Goal: Information Seeking & Learning: Learn about a topic

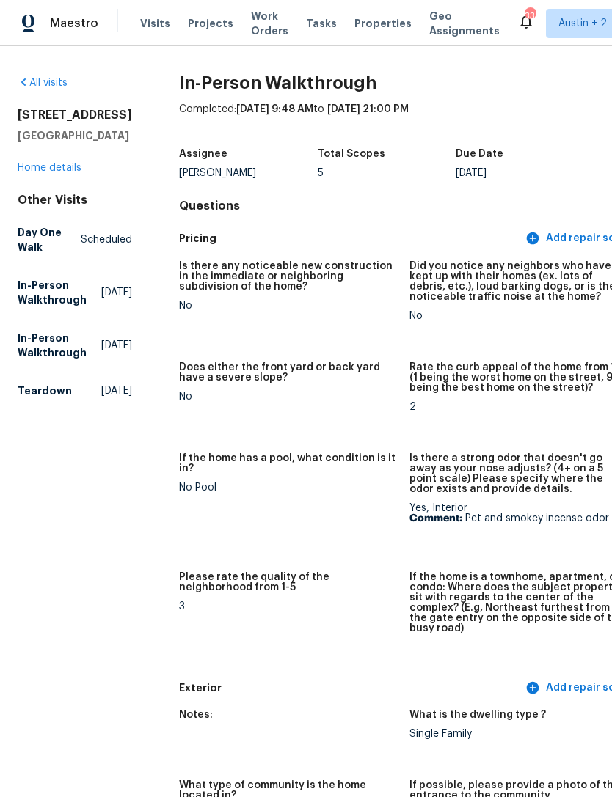
click at [354, 26] on span "Properties" at bounding box center [382, 23] width 57 height 15
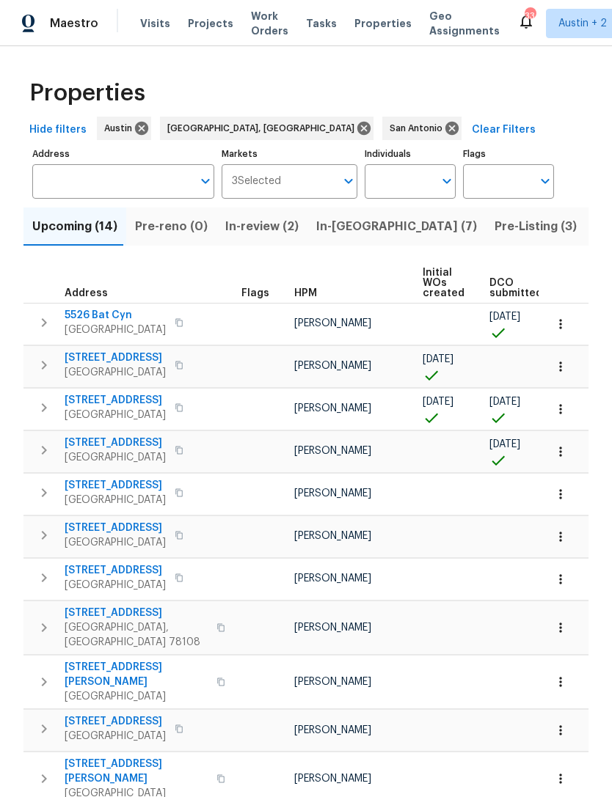
click at [256, 238] on button "In-review (2)" at bounding box center [261, 227] width 91 height 38
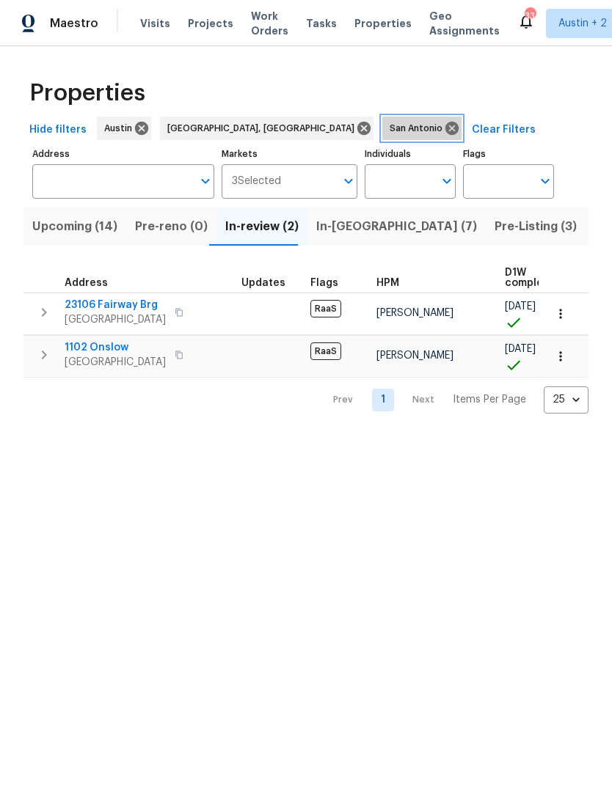
click at [444, 130] on icon at bounding box center [452, 128] width 16 height 16
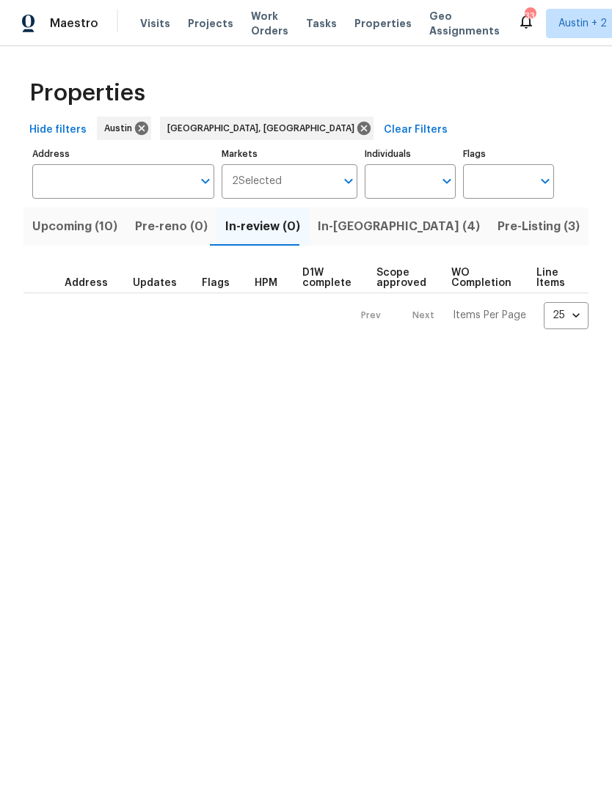
click at [129, 236] on button "Pre-reno (0)" at bounding box center [171, 227] width 90 height 38
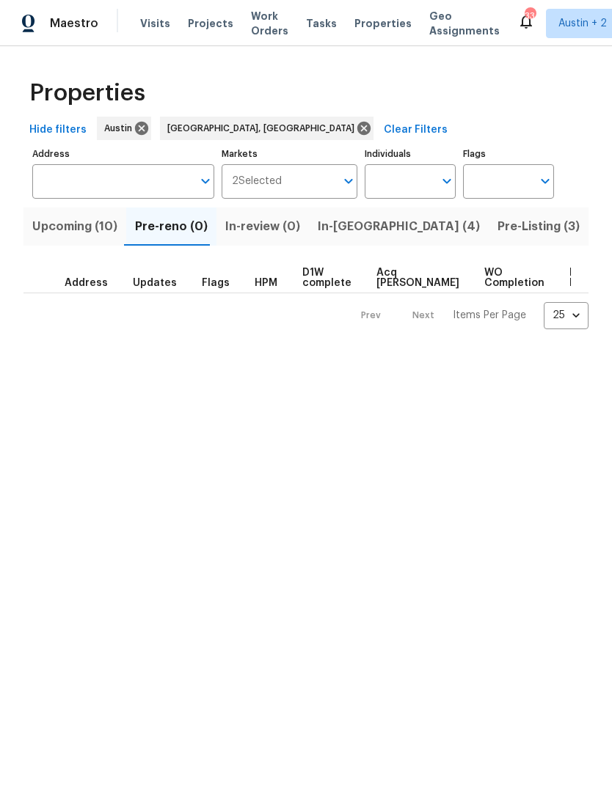
click at [342, 230] on span "In-[GEOGRAPHIC_DATA] (4)" at bounding box center [399, 226] width 162 height 21
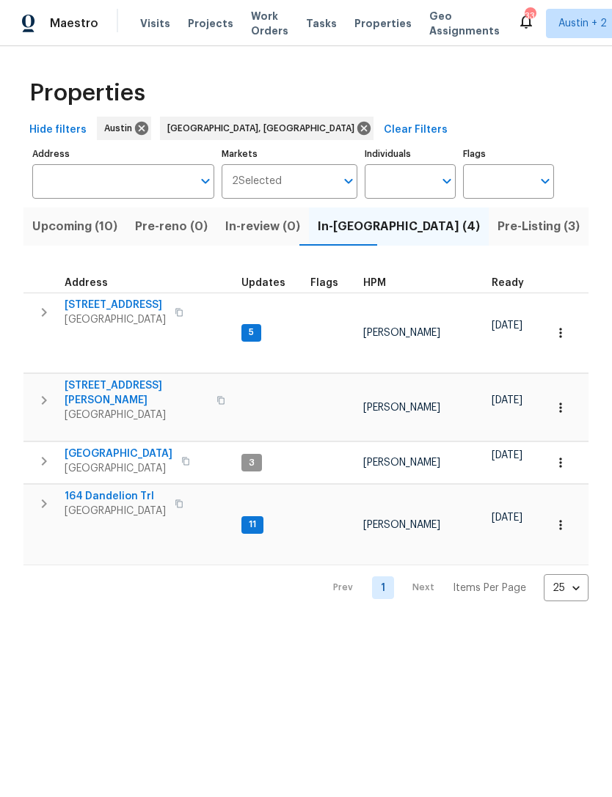
click at [42, 396] on icon "button" at bounding box center [44, 400] width 5 height 9
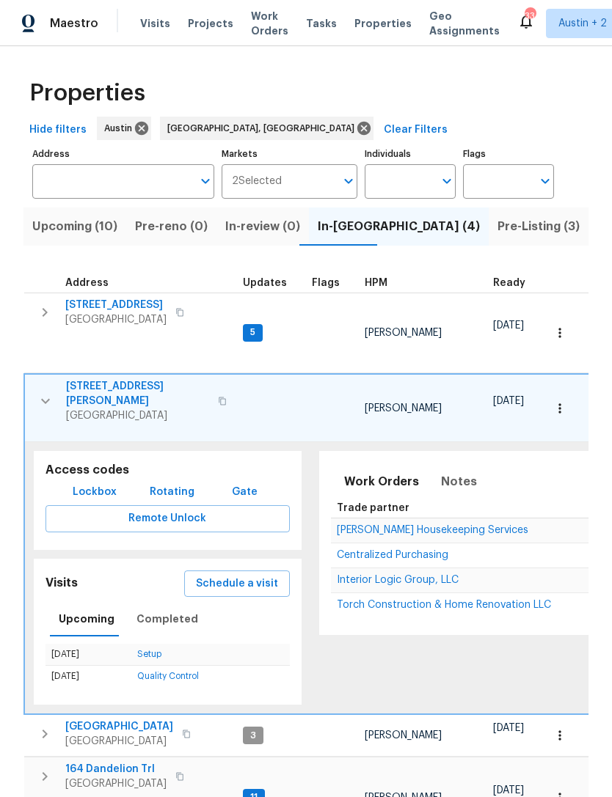
click at [431, 550] on span "Centralized Purchasing" at bounding box center [392, 555] width 111 height 10
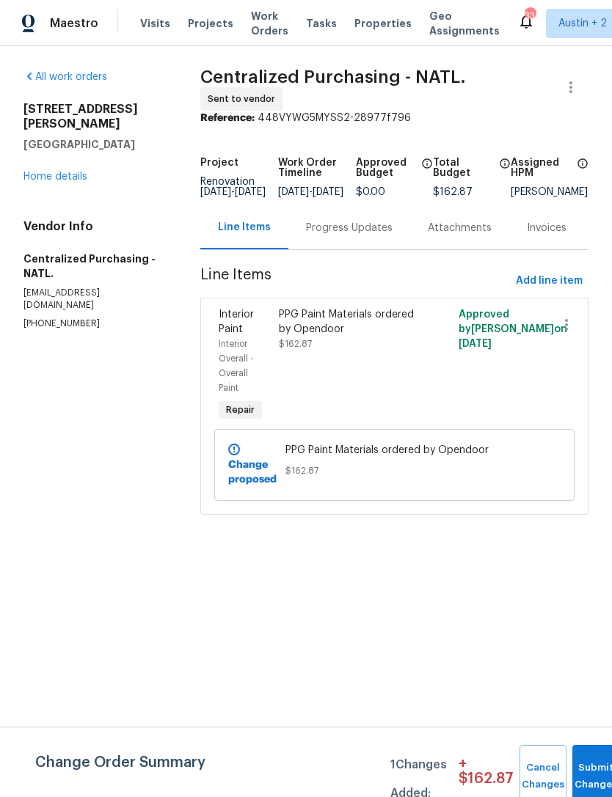
click at [329, 330] on div "PPG Paint Materials ordered by Opendoor" at bounding box center [350, 321] width 142 height 29
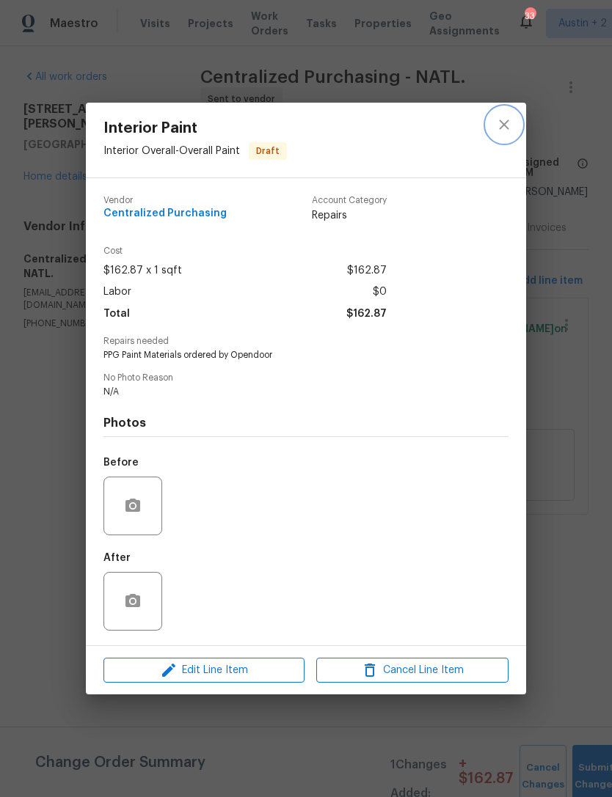
click at [502, 125] on icon "close" at bounding box center [504, 125] width 18 height 18
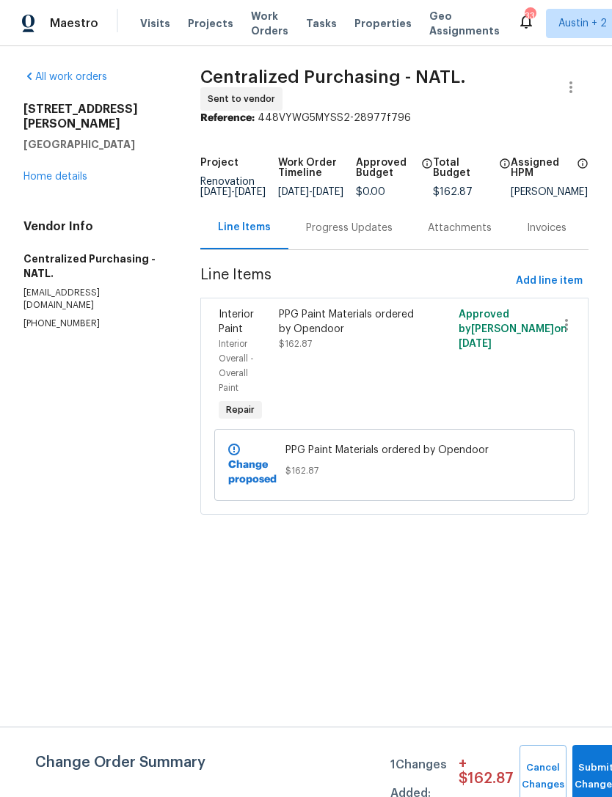
click at [52, 172] on link "Home details" at bounding box center [55, 177] width 64 height 10
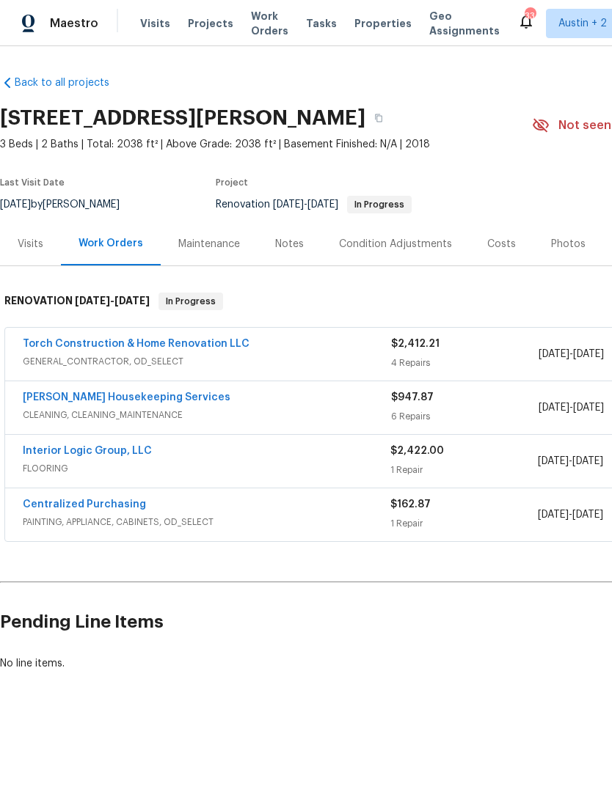
click at [51, 508] on link "Centralized Purchasing" at bounding box center [84, 504] width 123 height 10
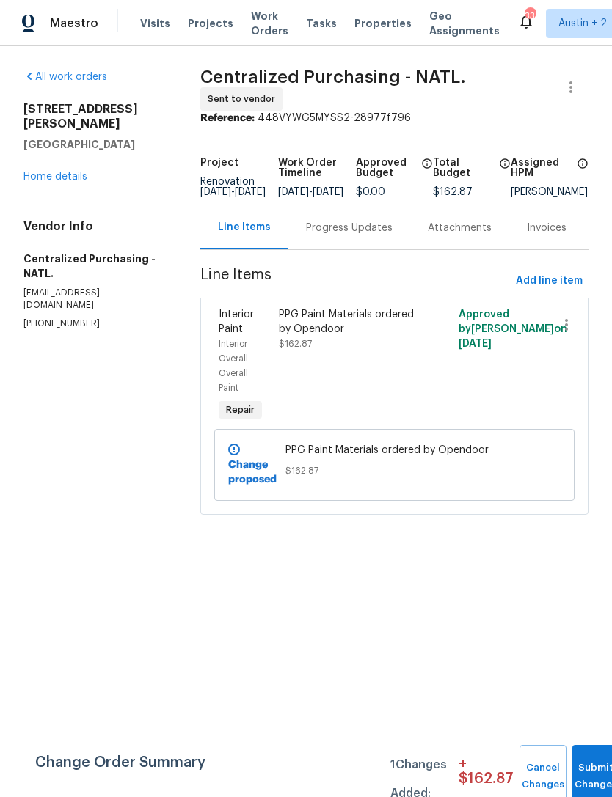
click at [378, 249] on div "Progress Updates" at bounding box center [349, 227] width 122 height 43
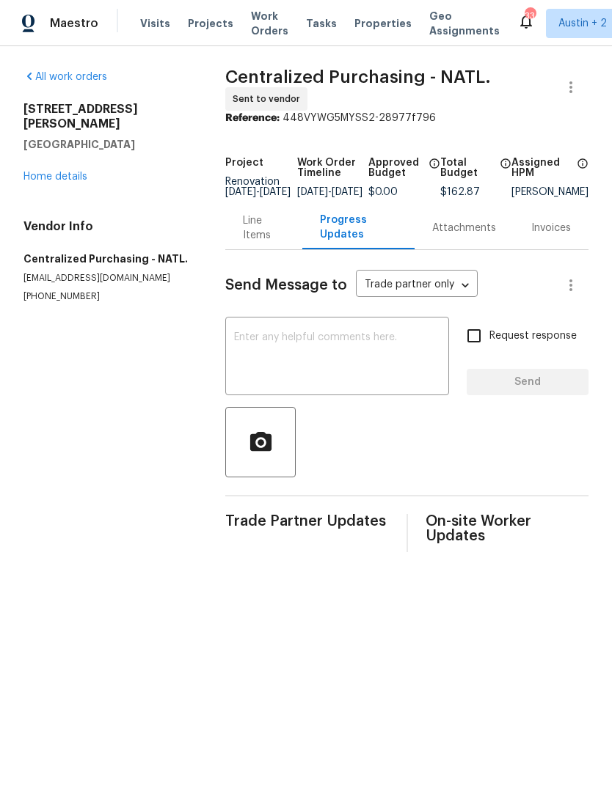
click at [480, 235] on div "Attachments" at bounding box center [464, 228] width 64 height 15
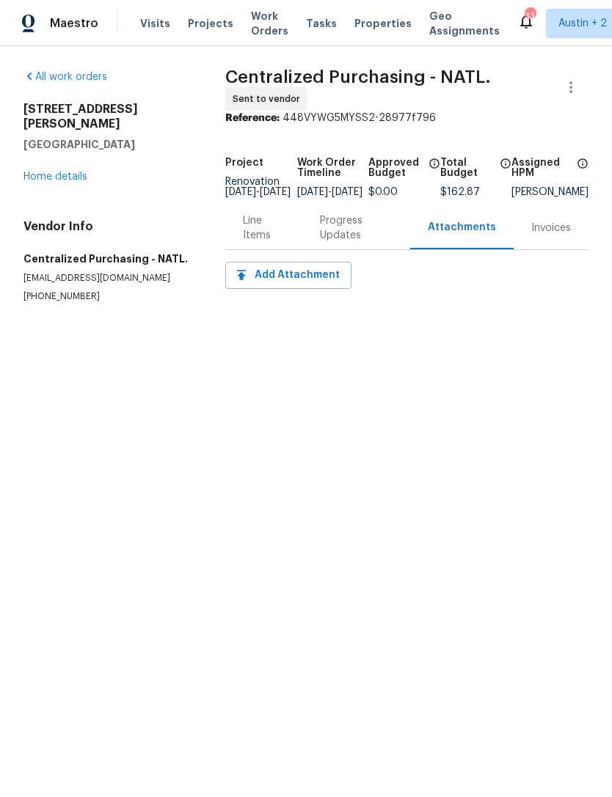
click at [51, 176] on div "All work orders 3603 Roosevelt Cv Lago Vista, TX 78645 Home details Vendor Info…" at bounding box center [106, 186] width 166 height 233
click at [41, 152] on div "3603 Roosevelt Cv Lago Vista, TX 78645 Home details" at bounding box center [106, 143] width 166 height 82
click at [56, 172] on link "Home details" at bounding box center [55, 177] width 64 height 10
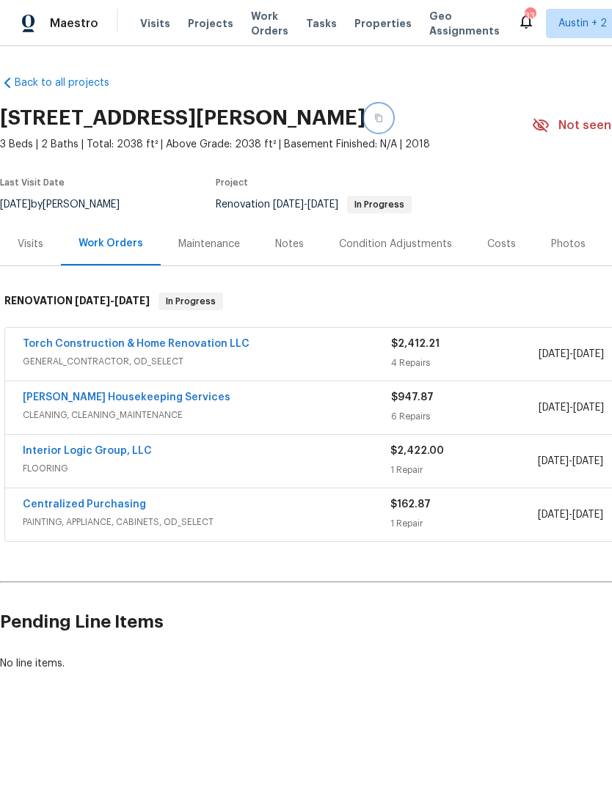
click at [392, 124] on button "button" at bounding box center [378, 118] width 26 height 26
click at [45, 343] on link "Torch Construction & Home Renovation LLC" at bounding box center [136, 344] width 227 height 10
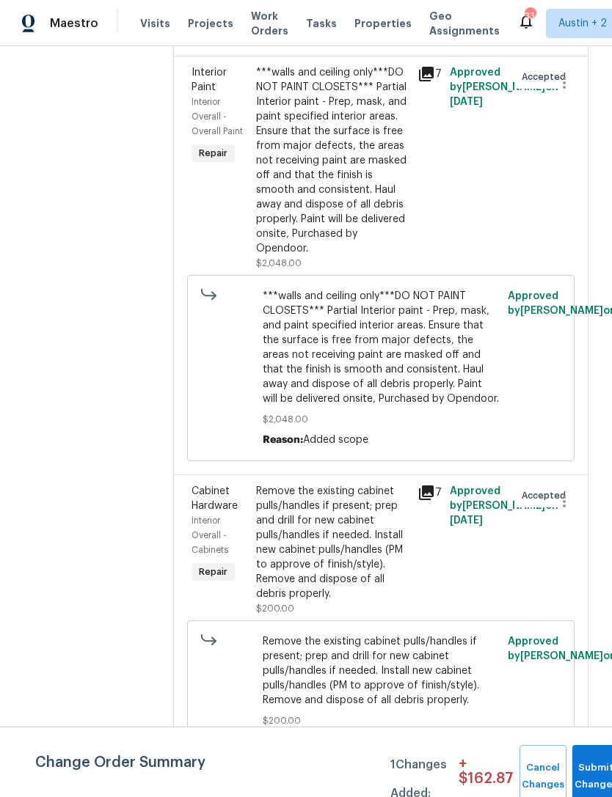
scroll to position [47, 0]
click at [435, 498] on icon at bounding box center [426, 493] width 18 height 18
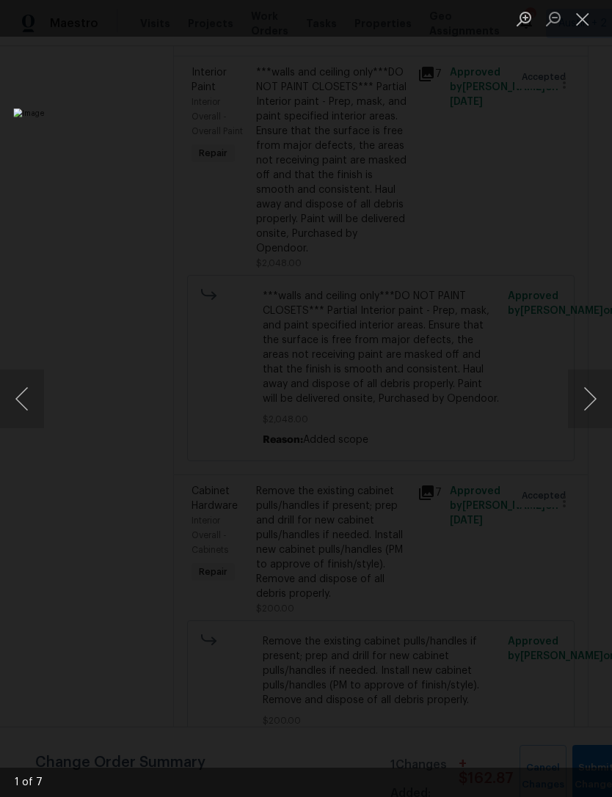
click at [584, 406] on button "Next image" at bounding box center [590, 399] width 44 height 59
click at [585, 404] on button "Next image" at bounding box center [590, 399] width 44 height 59
click at [21, 387] on button "Previous image" at bounding box center [22, 399] width 44 height 59
click at [30, 394] on button "Previous image" at bounding box center [22, 399] width 44 height 59
click at [26, 393] on button "Previous image" at bounding box center [22, 399] width 44 height 59
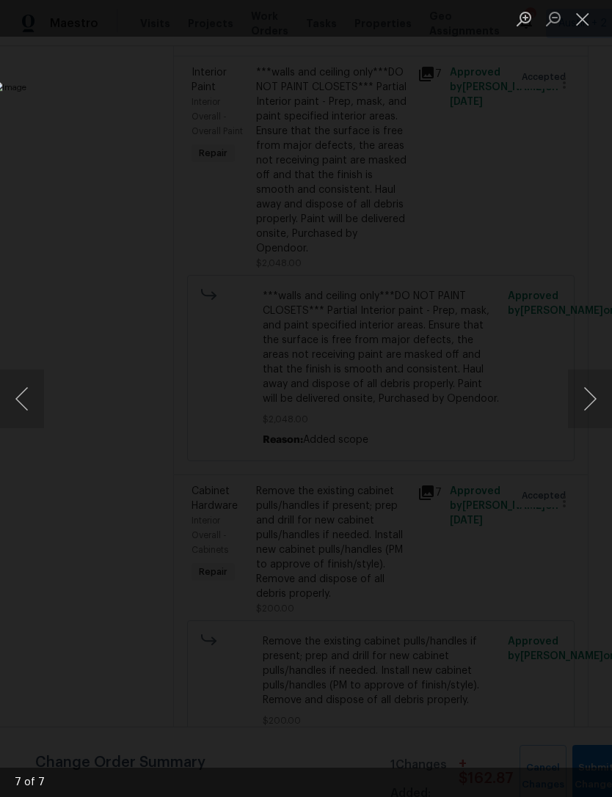
click at [579, 416] on button "Next image" at bounding box center [590, 399] width 44 height 59
click at [580, 410] on button "Next image" at bounding box center [590, 399] width 44 height 59
click at [579, 410] on button "Next image" at bounding box center [590, 399] width 44 height 59
click at [582, 404] on button "Next image" at bounding box center [590, 399] width 44 height 59
click at [586, 400] on button "Next image" at bounding box center [590, 399] width 44 height 59
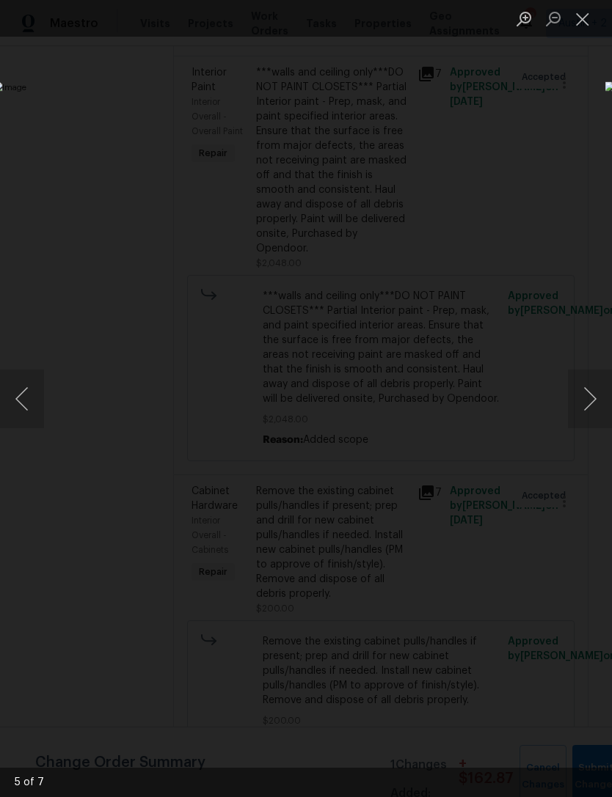
click at [586, 397] on button "Next image" at bounding box center [590, 399] width 44 height 59
click at [583, 398] on button "Next image" at bounding box center [590, 399] width 44 height 59
click at [582, 395] on button "Next image" at bounding box center [590, 399] width 44 height 59
click at [578, 397] on button "Next image" at bounding box center [590, 399] width 44 height 59
click at [585, 21] on button "Close lightbox" at bounding box center [582, 19] width 29 height 26
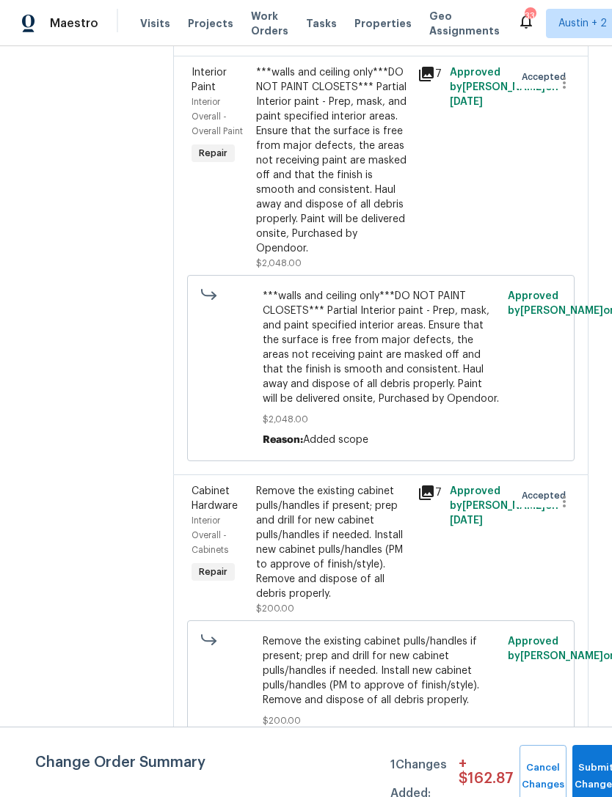
scroll to position [801, 0]
click at [432, 499] on icon at bounding box center [426, 492] width 15 height 15
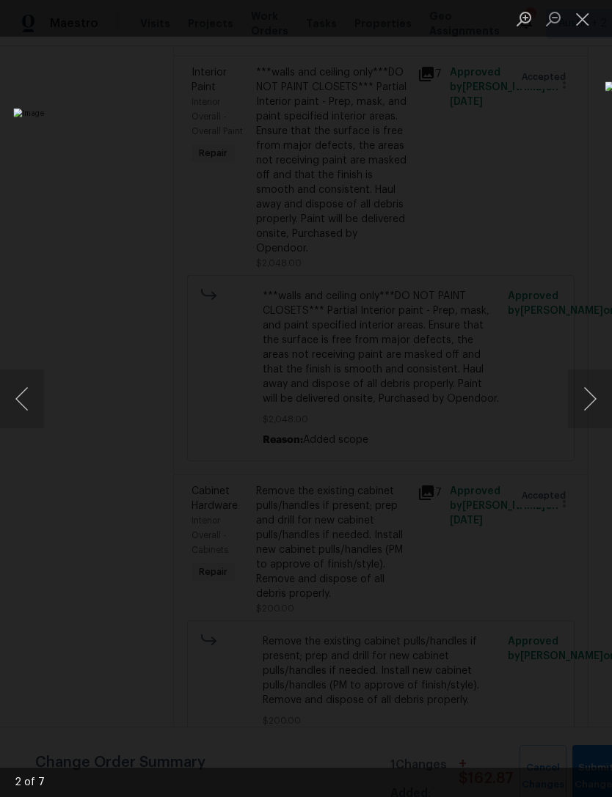
click at [26, 395] on button "Previous image" at bounding box center [22, 399] width 44 height 59
click at [572, 414] on button "Next image" at bounding box center [590, 399] width 44 height 59
click at [575, 410] on button "Next image" at bounding box center [590, 399] width 44 height 59
click at [579, 402] on button "Next image" at bounding box center [590, 399] width 44 height 59
click at [579, 400] on button "Next image" at bounding box center [590, 399] width 44 height 59
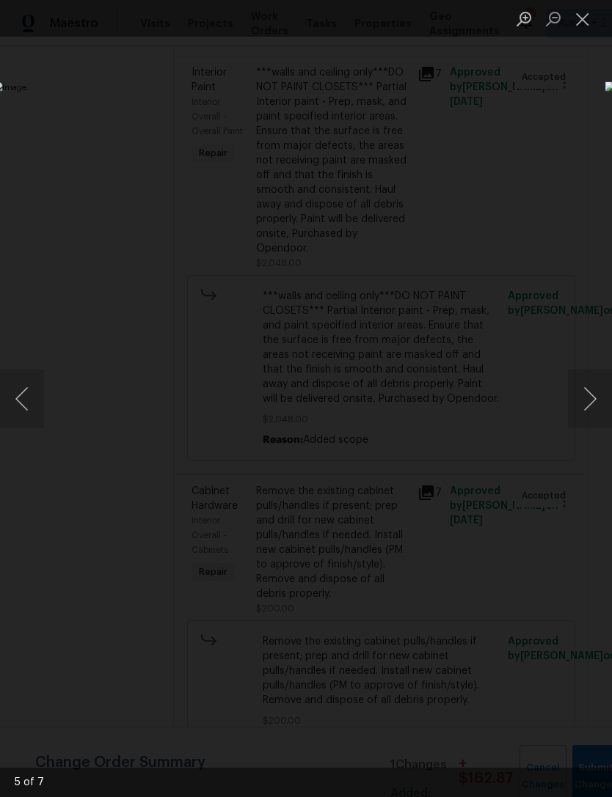
click at [582, 403] on button "Next image" at bounding box center [590, 399] width 44 height 59
click at [582, 401] on button "Next image" at bounding box center [590, 399] width 44 height 59
click at [578, 400] on button "Next image" at bounding box center [590, 399] width 44 height 59
click at [18, 386] on button "Previous image" at bounding box center [22, 399] width 44 height 59
click at [24, 396] on button "Previous image" at bounding box center [22, 399] width 44 height 59
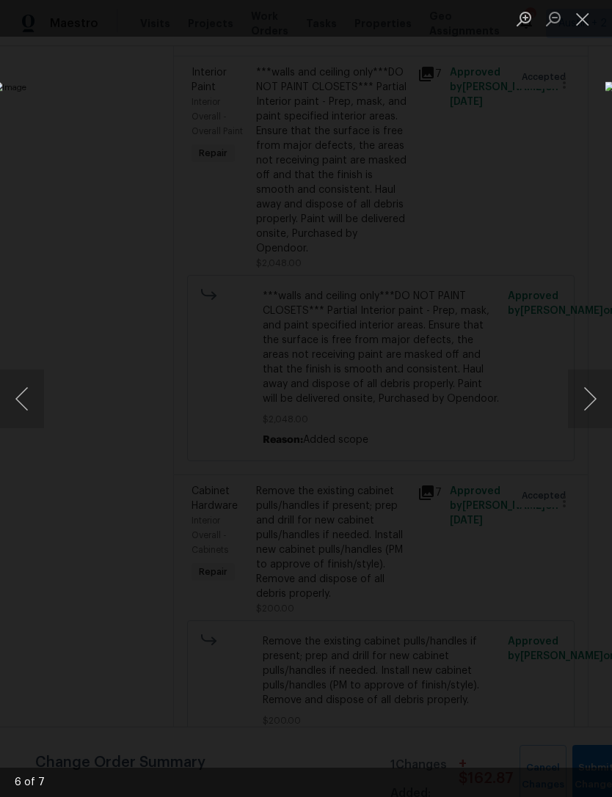
click at [405, 355] on img "Lightbox" at bounding box center [236, 398] width 486 height 634
click at [32, 389] on button "Previous image" at bounding box center [22, 399] width 44 height 59
click at [587, 387] on button "Next image" at bounding box center [590, 399] width 44 height 59
click at [584, 397] on button "Next image" at bounding box center [590, 399] width 44 height 59
click at [28, 394] on button "Previous image" at bounding box center [22, 399] width 44 height 59
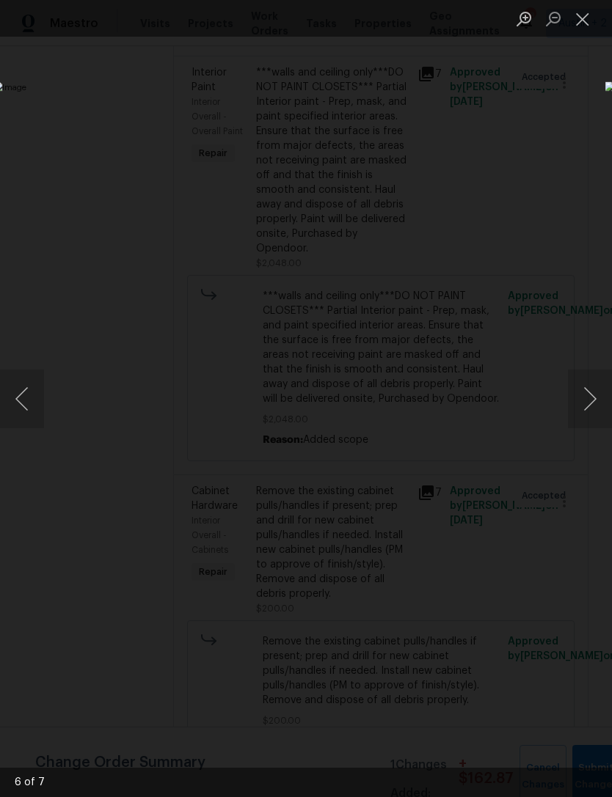
click at [592, 404] on button "Next image" at bounding box center [590, 399] width 44 height 59
click at [591, 403] on button "Next image" at bounding box center [590, 399] width 44 height 59
click at [593, 405] on button "Next image" at bounding box center [590, 399] width 44 height 59
click at [590, 405] on button "Next image" at bounding box center [590, 399] width 44 height 59
click at [590, 400] on button "Next image" at bounding box center [590, 399] width 44 height 59
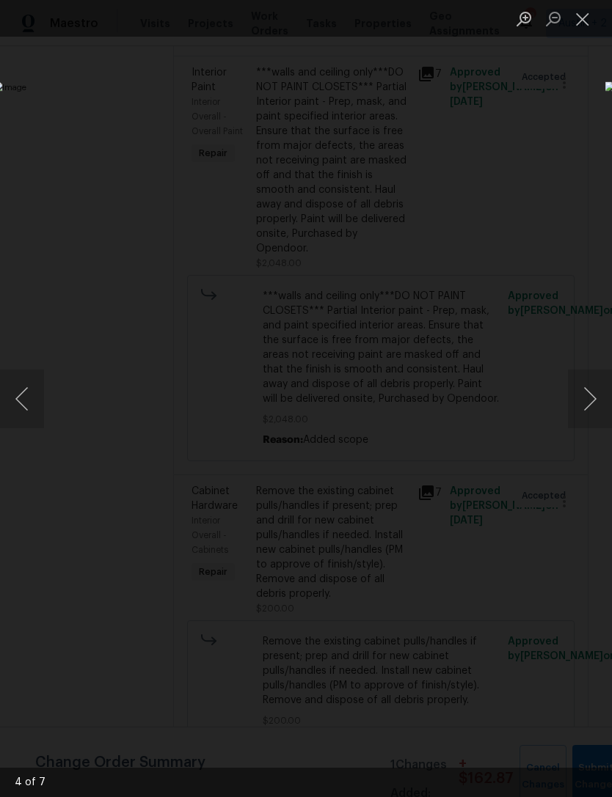
click at [588, 399] on button "Next image" at bounding box center [590, 399] width 44 height 59
click at [585, 397] on button "Next image" at bounding box center [590, 399] width 44 height 59
click at [41, 416] on button "Previous image" at bounding box center [22, 399] width 44 height 59
click at [40, 417] on button "Previous image" at bounding box center [22, 399] width 44 height 59
click at [43, 414] on button "Previous image" at bounding box center [22, 399] width 44 height 59
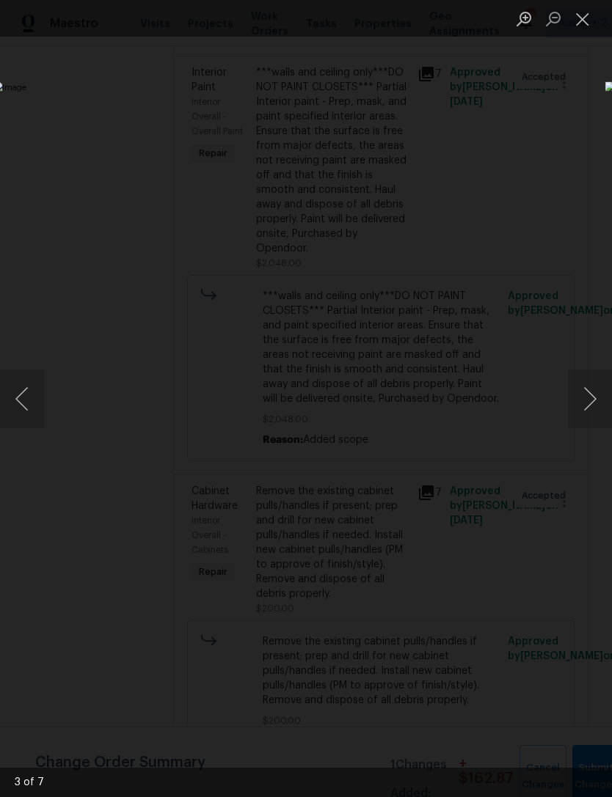
click at [43, 422] on button "Previous image" at bounding box center [22, 399] width 44 height 59
click at [48, 420] on img "Lightbox" at bounding box center [235, 399] width 445 height 580
click at [51, 408] on img "Lightbox" at bounding box center [235, 399] width 445 height 580
click at [568, 403] on button "Next image" at bounding box center [590, 399] width 44 height 59
click at [590, 392] on button "Next image" at bounding box center [590, 399] width 44 height 59
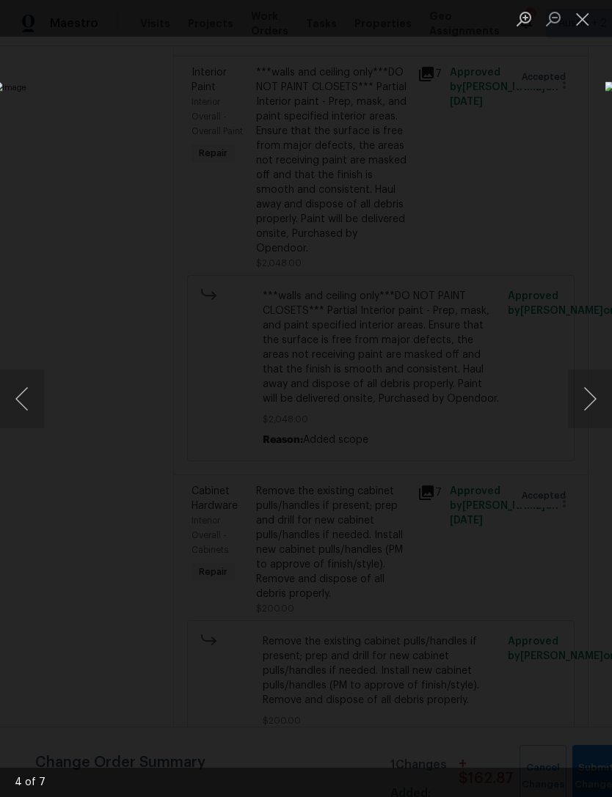
click at [593, 389] on button "Next image" at bounding box center [590, 399] width 44 height 59
click at [587, 389] on button "Next image" at bounding box center [590, 399] width 44 height 59
click at [587, 390] on button "Next image" at bounding box center [590, 399] width 44 height 59
click at [604, 392] on button "Next image" at bounding box center [590, 399] width 44 height 59
click at [592, 400] on button "Next image" at bounding box center [590, 399] width 44 height 59
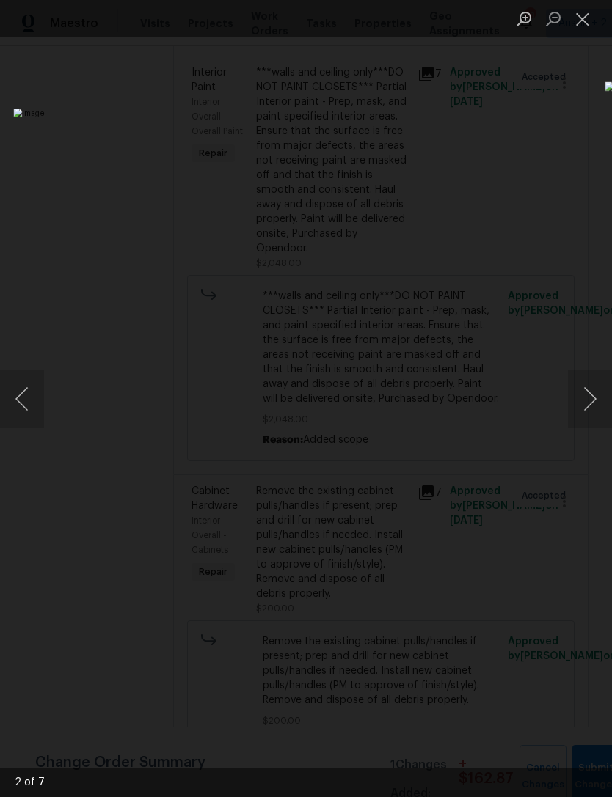
click at [594, 404] on button "Next image" at bounding box center [590, 399] width 44 height 59
click at [600, 409] on button "Next image" at bounding box center [590, 399] width 44 height 59
click at [583, 399] on button "Next image" at bounding box center [590, 399] width 44 height 59
click at [463, 582] on img "Lightbox" at bounding box center [236, 398] width 486 height 634
click at [489, 694] on div "Lightbox" at bounding box center [306, 398] width 612 height 797
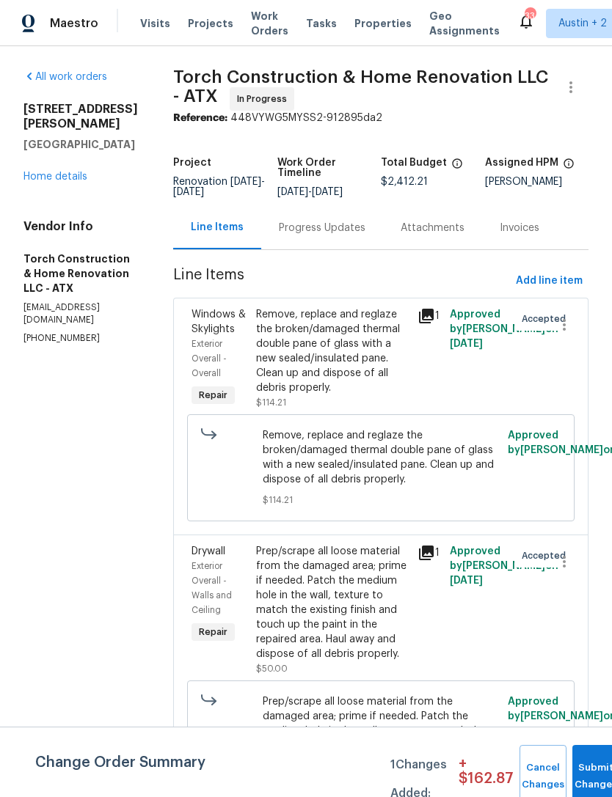
scroll to position [0, 0]
click at [54, 172] on link "Home details" at bounding box center [55, 177] width 64 height 10
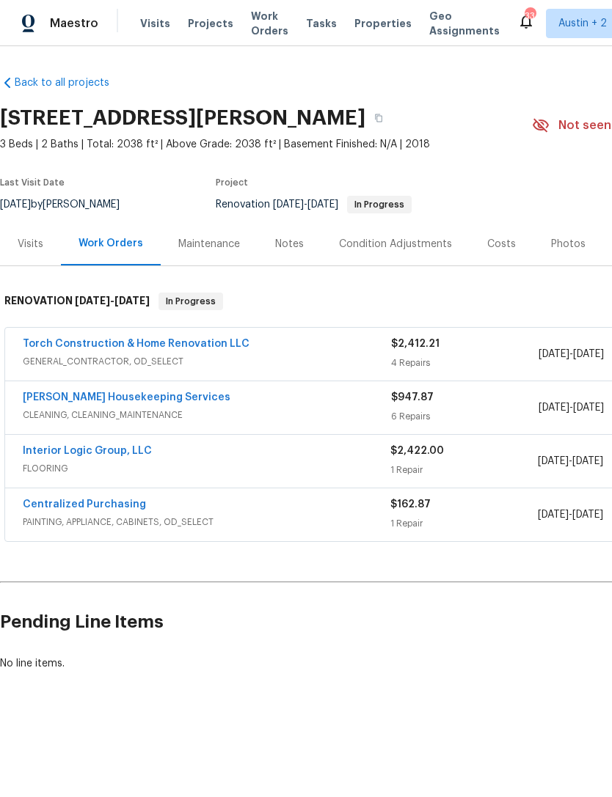
click at [54, 343] on link "Torch Construction & Home Renovation LLC" at bounding box center [136, 344] width 227 height 10
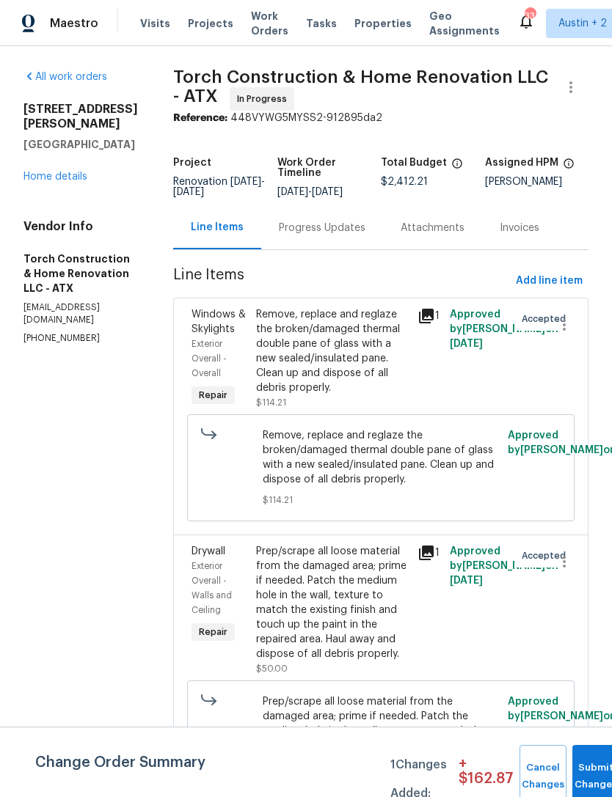
click at [38, 172] on link "Home details" at bounding box center [55, 177] width 64 height 10
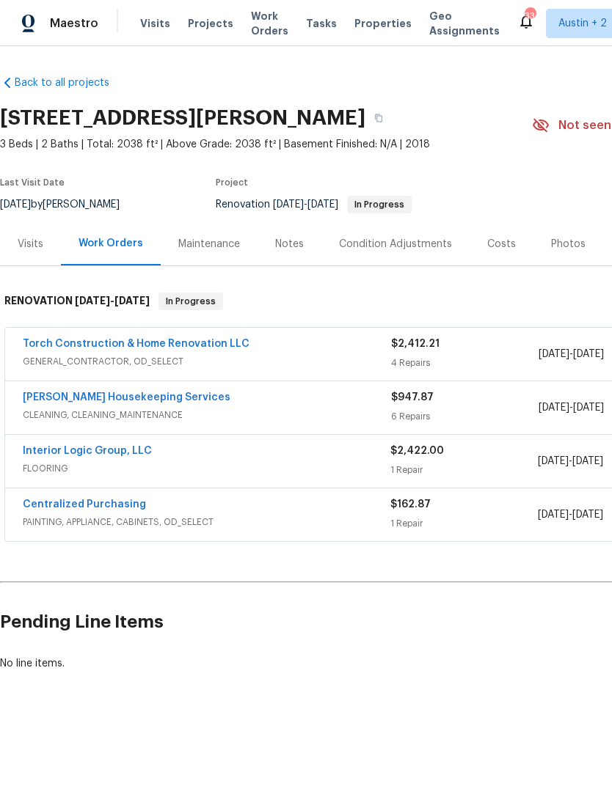
click at [11, 395] on div "Arelis Housekeeping Services CLEANING, CLEANING_MAINTENANCE $947.87 6 Repairs 9…" at bounding box center [414, 407] width 818 height 53
click at [31, 397] on link "[PERSON_NAME] Housekeeping Services" at bounding box center [127, 397] width 208 height 10
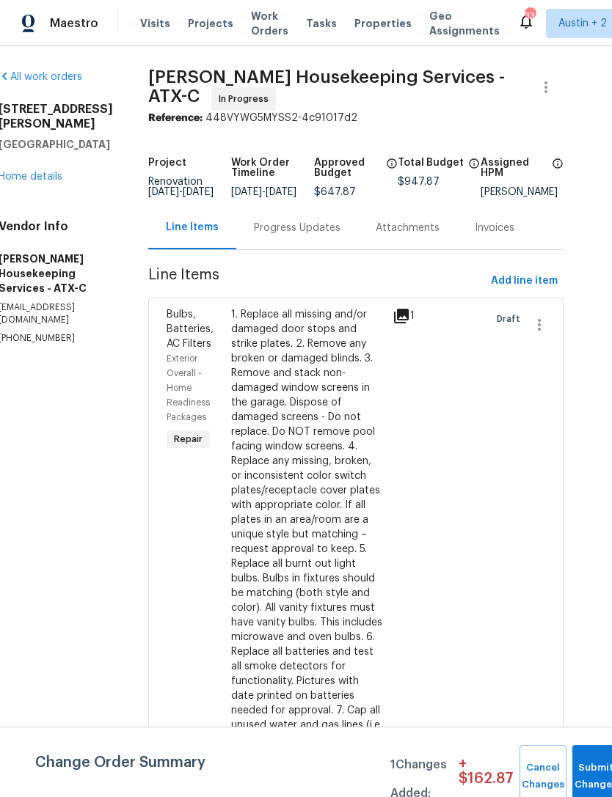
scroll to position [0, 24]
click at [43, 172] on link "Home details" at bounding box center [31, 177] width 64 height 10
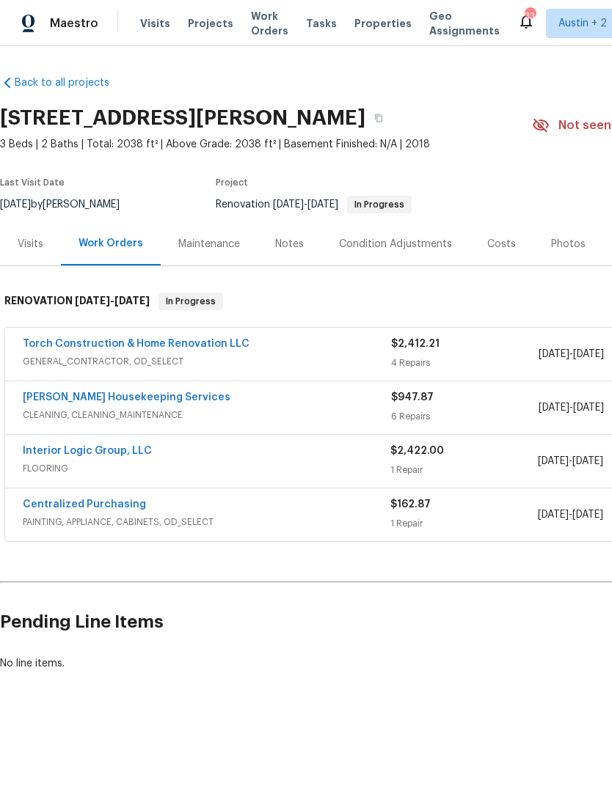
click at [78, 347] on link "Torch Construction & Home Renovation LLC" at bounding box center [136, 344] width 227 height 10
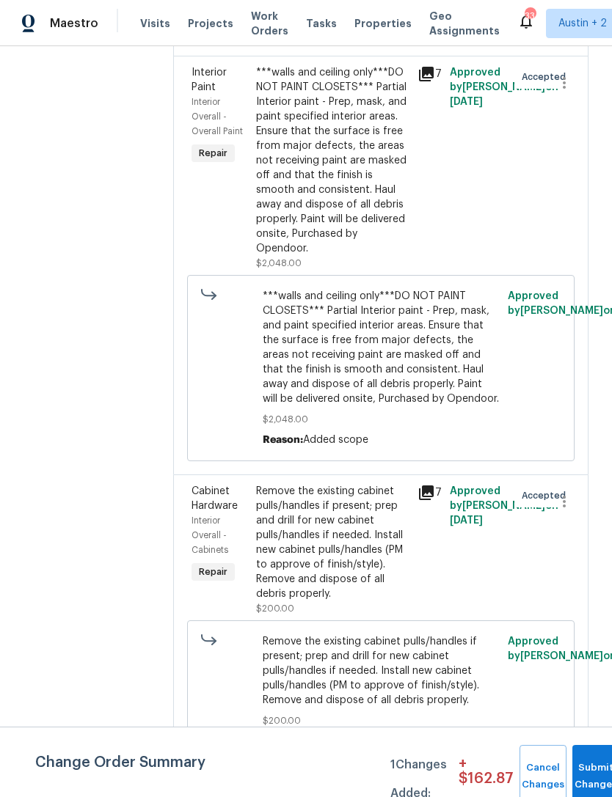
scroll to position [801, 0]
click at [433, 500] on icon at bounding box center [426, 492] width 15 height 15
